Goal: Check status: Check status

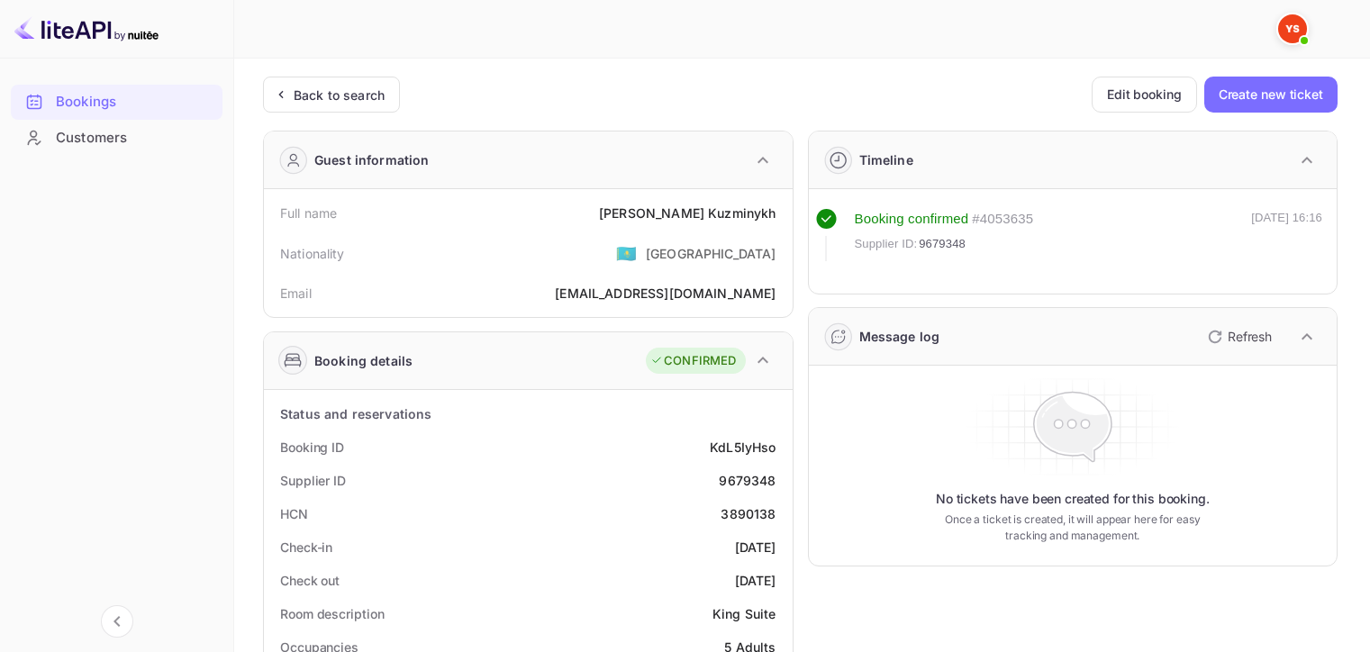
click at [350, 100] on div "Back to search" at bounding box center [339, 95] width 91 height 19
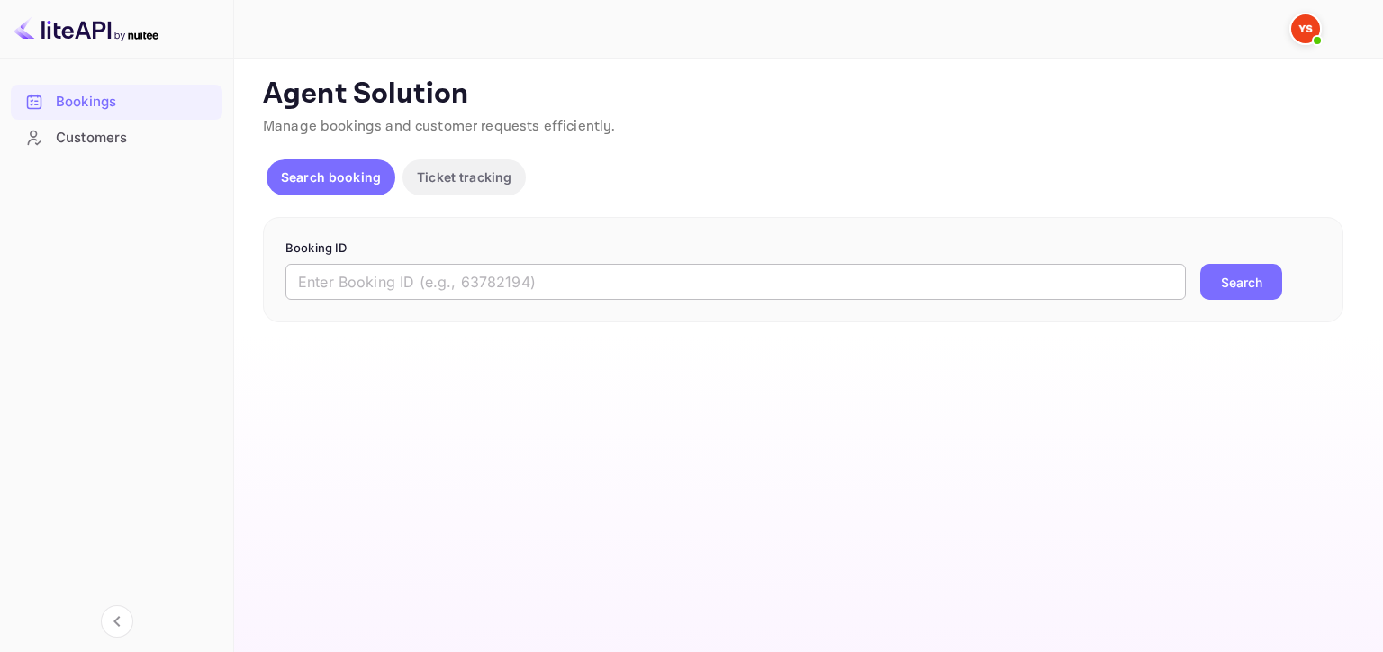
click at [578, 283] on input "text" at bounding box center [736, 282] width 901 height 36
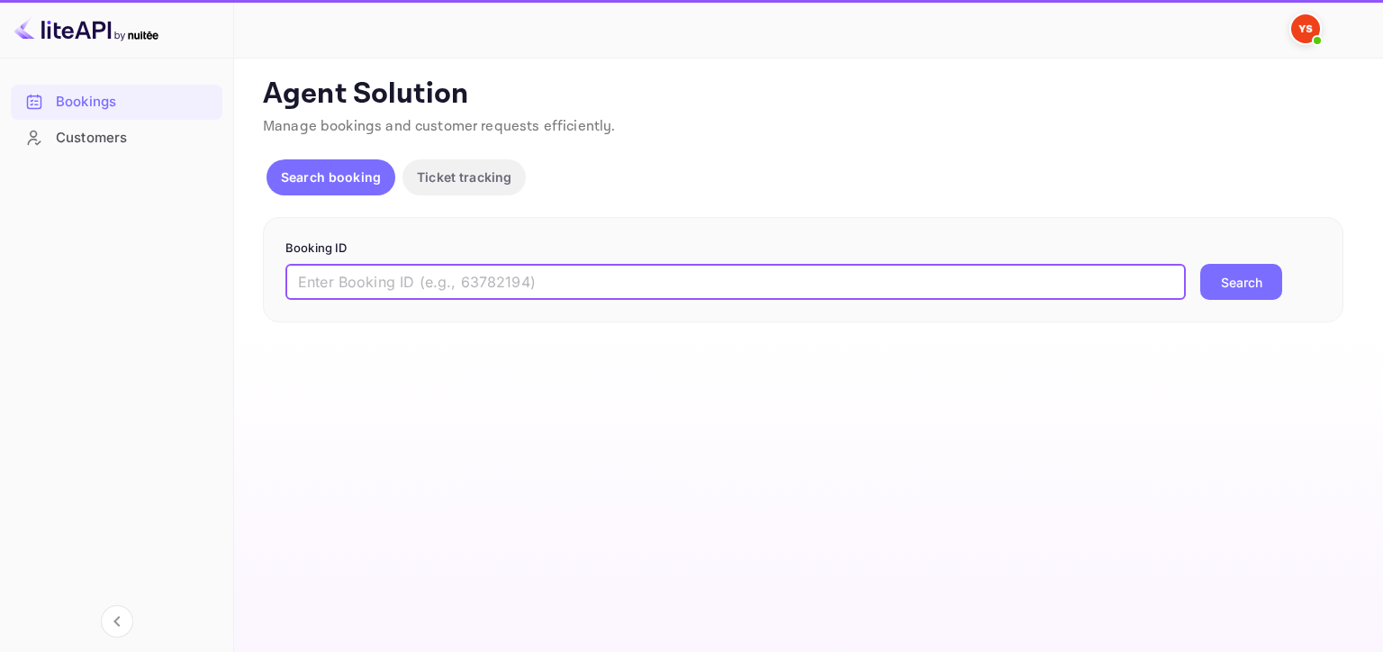
paste input "9318698"
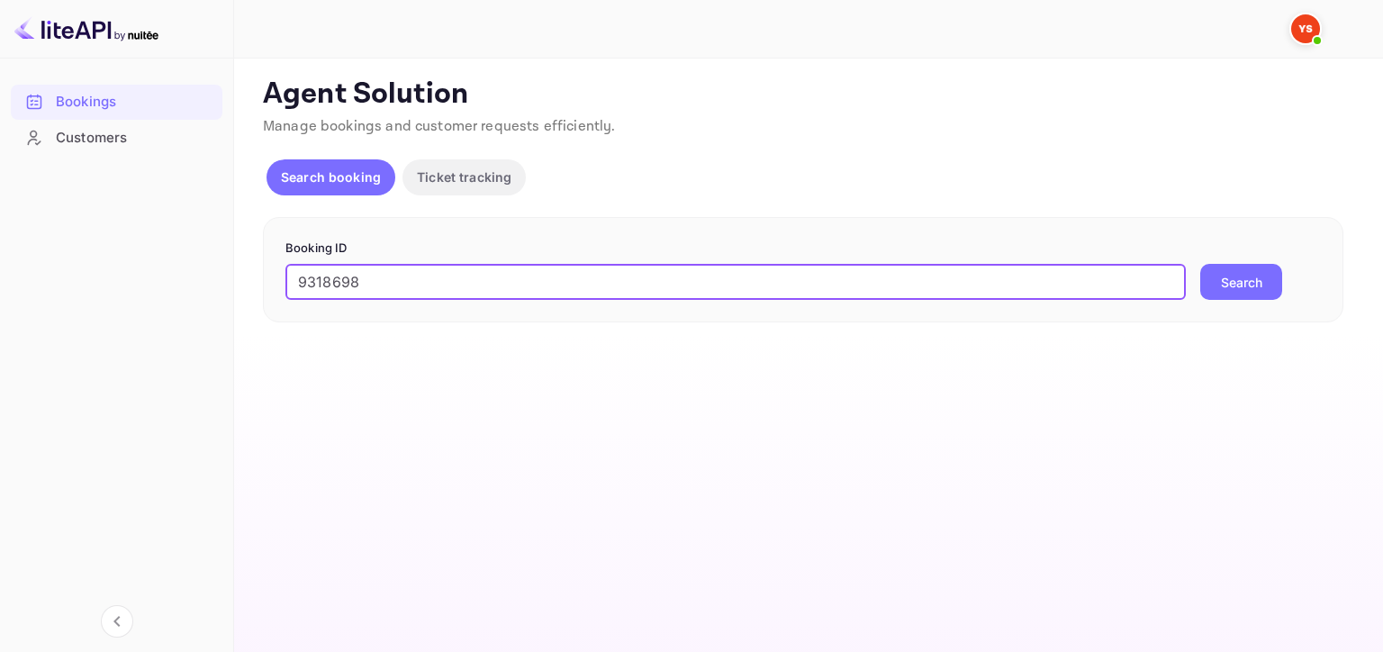
type input "9318698"
click at [1201, 264] on button "Search" at bounding box center [1242, 282] width 82 height 36
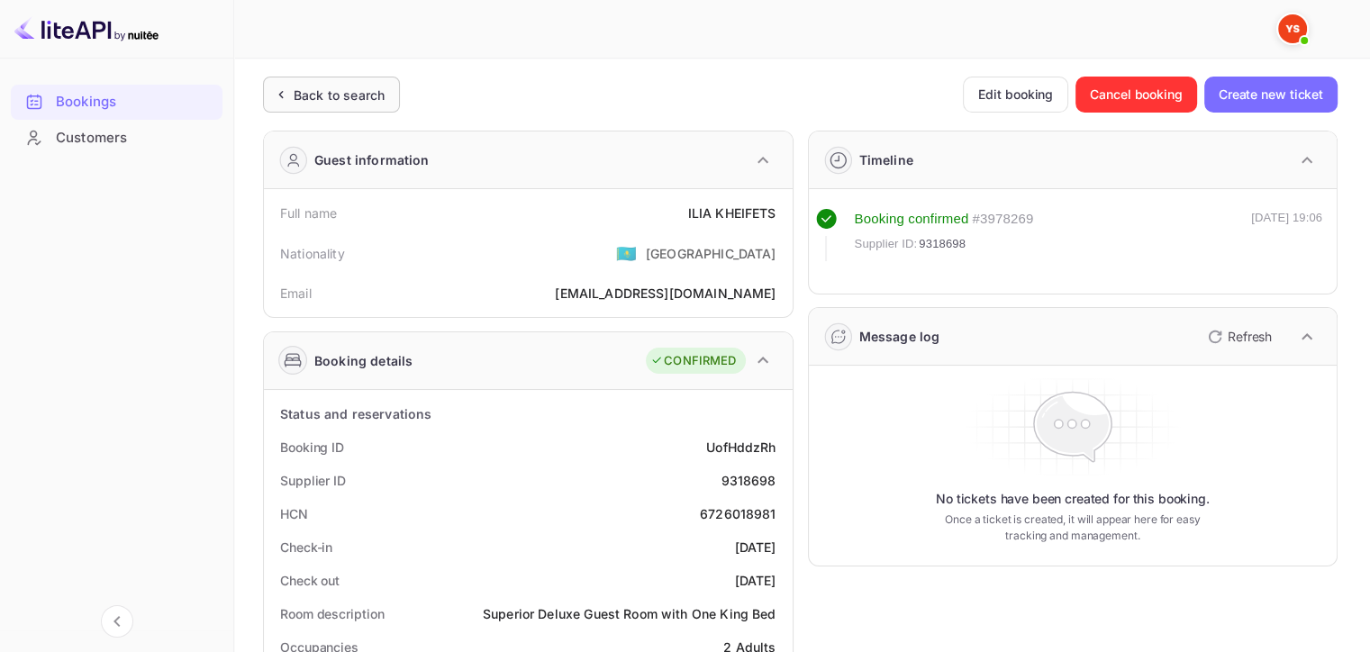
click at [358, 100] on div "Back to search" at bounding box center [339, 95] width 91 height 19
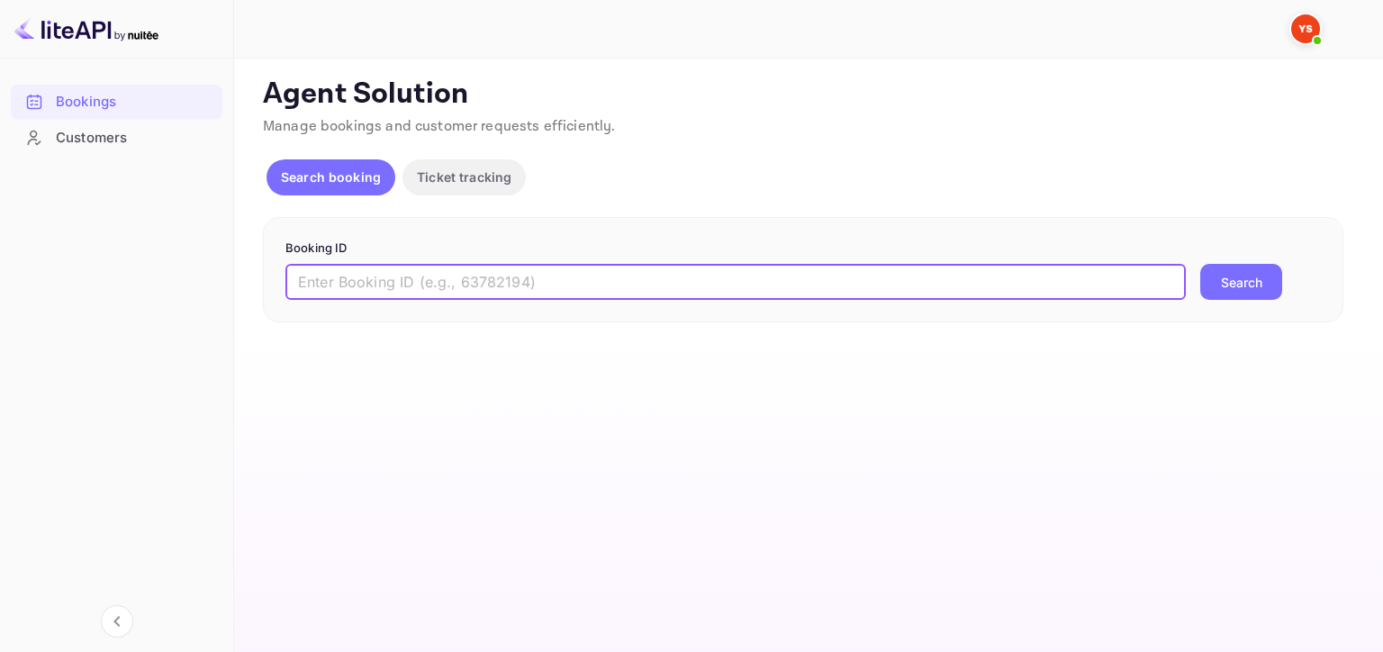
click at [672, 281] on input "text" at bounding box center [736, 282] width 901 height 36
paste input "9100571"
type input "9100571"
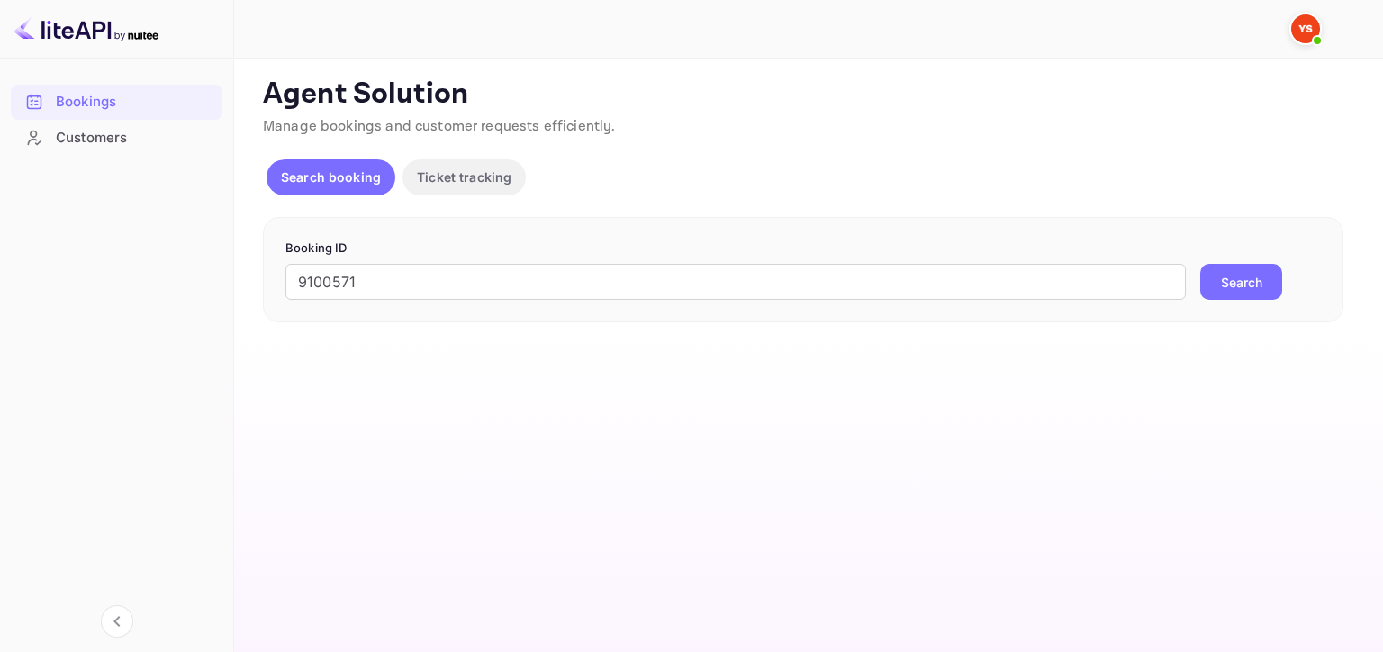
click at [1269, 285] on button "Search" at bounding box center [1242, 282] width 82 height 36
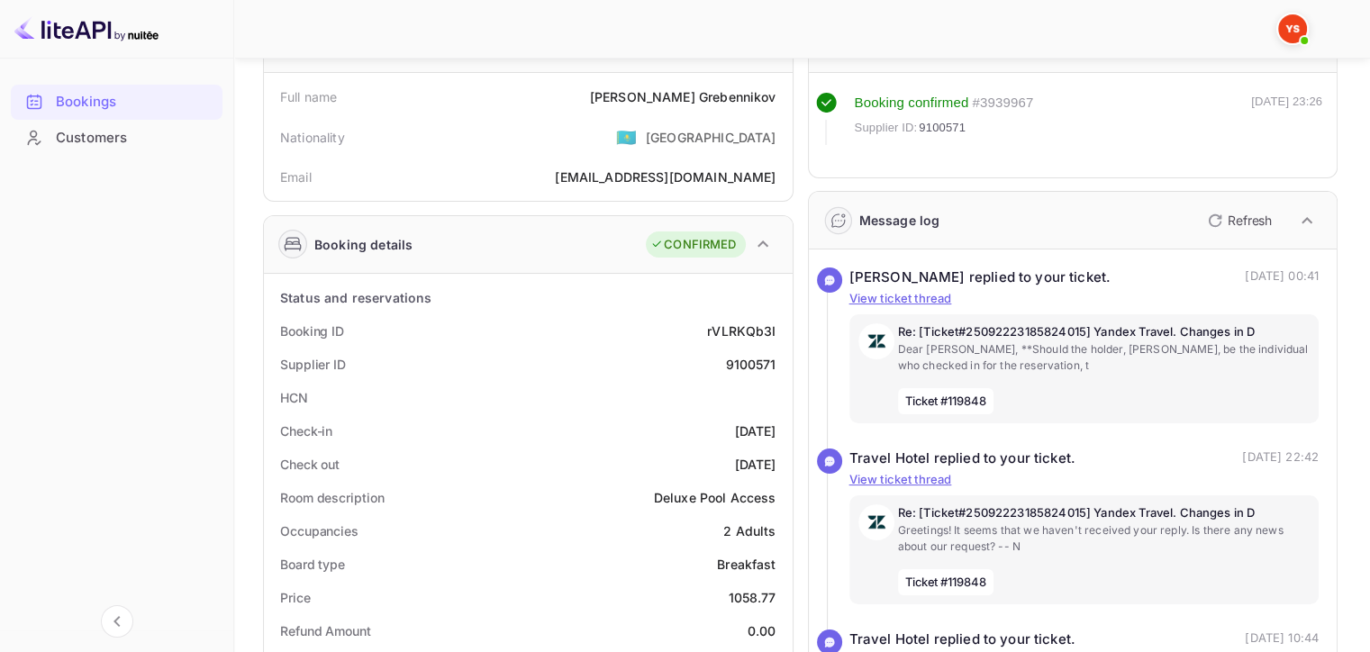
scroll to position [270, 0]
